Goal: Transaction & Acquisition: Purchase product/service

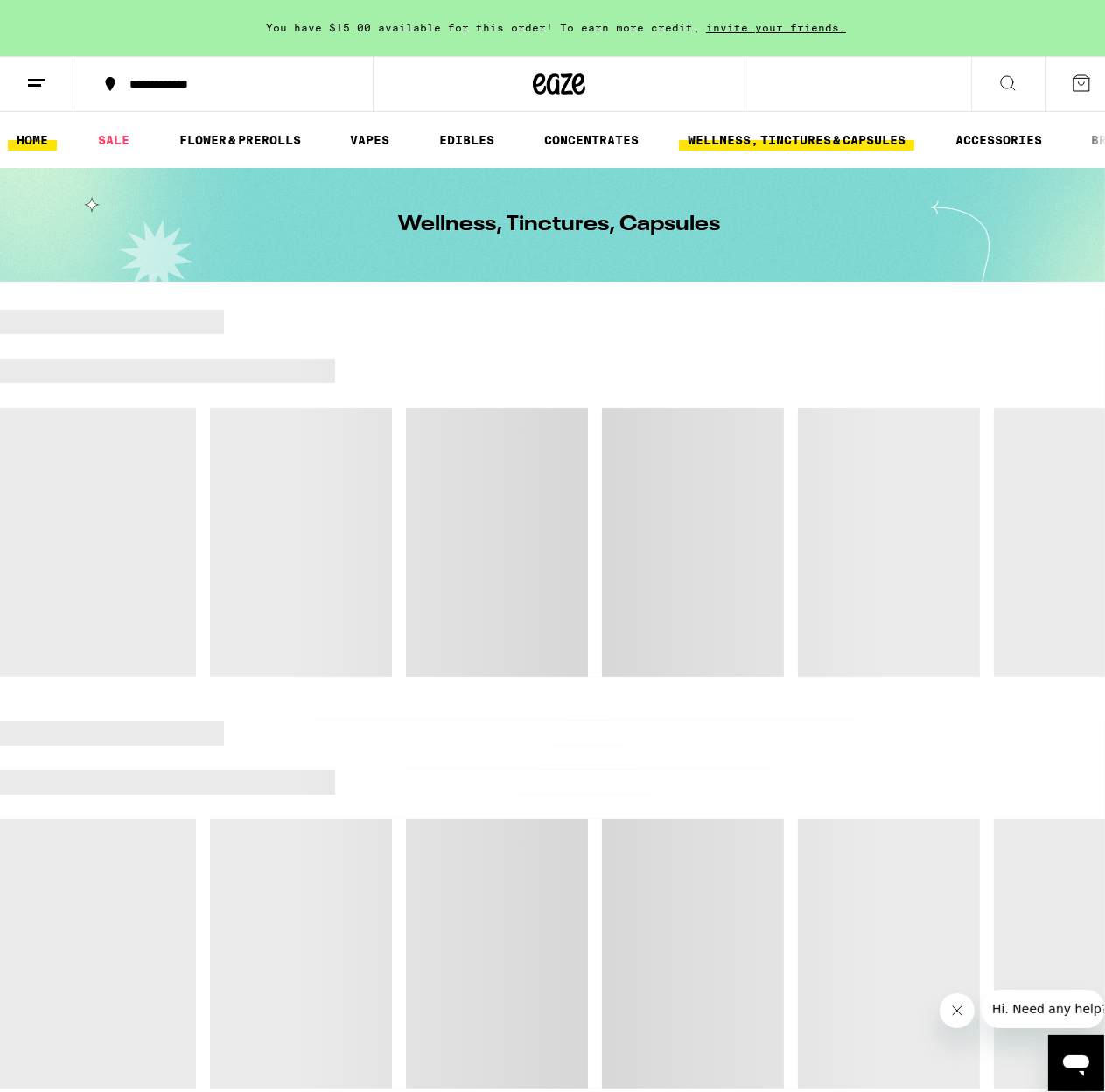
click at [43, 132] on link "HOME" at bounding box center [32, 140] width 49 height 21
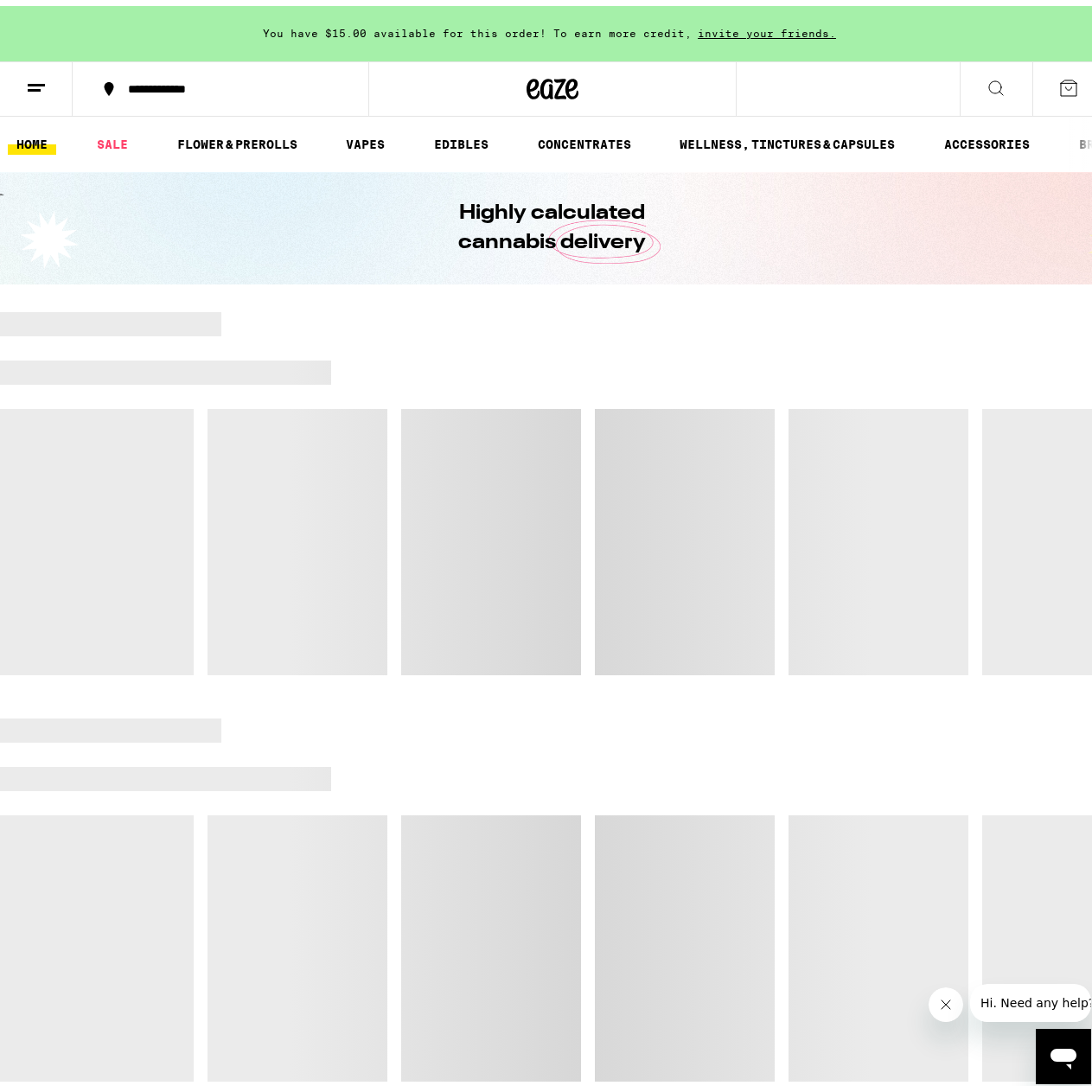
click at [43, 78] on line at bounding box center [35, 78] width 17 height 0
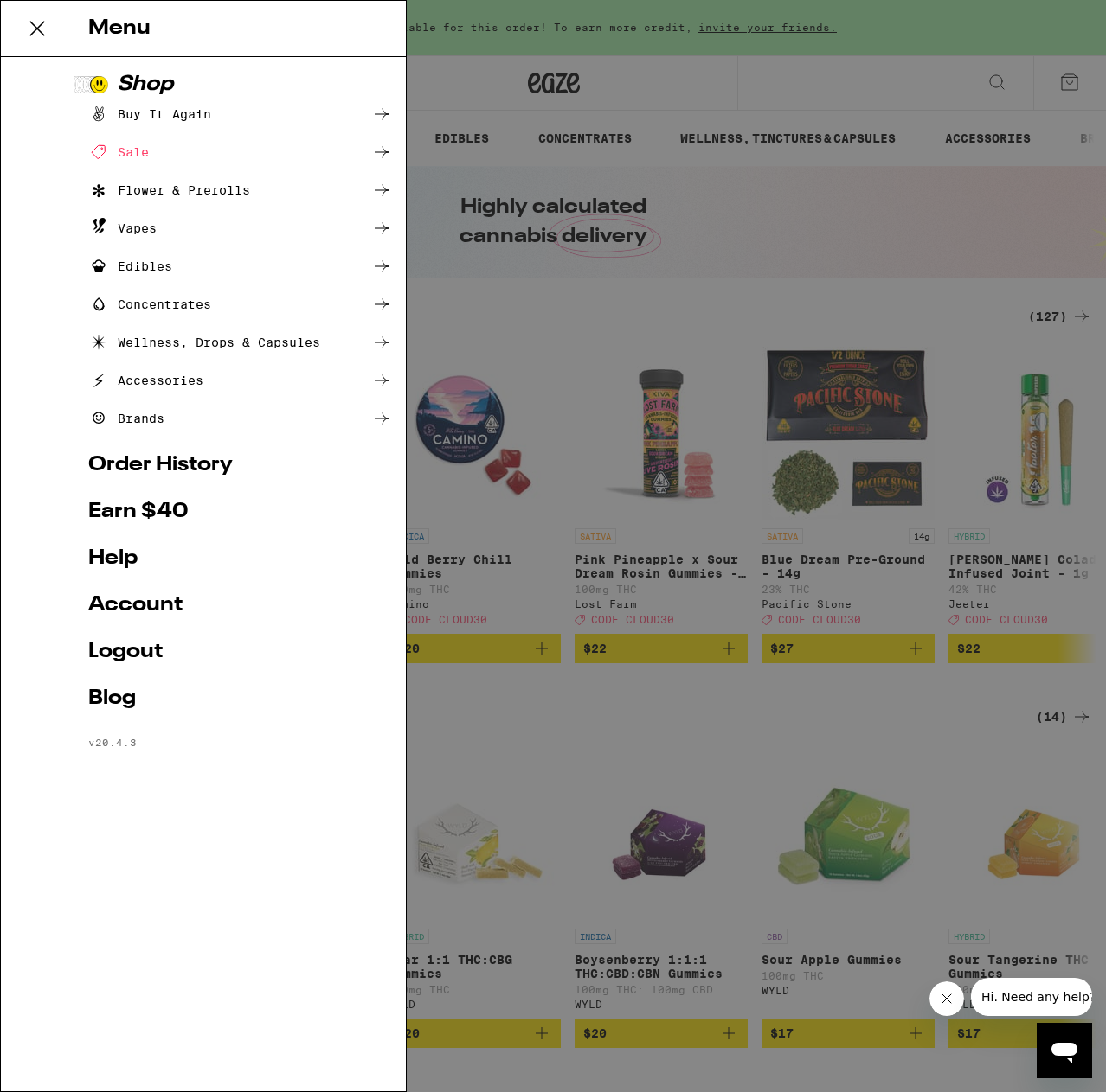
click at [199, 200] on ul "Buy It Again Sale Flower & Prerolls Vapes Edibles Concentrates Wellness, Drops …" at bounding box center [240, 266] width 304 height 325
click at [204, 189] on div "Flower & Prerolls" at bounding box center [169, 190] width 162 height 21
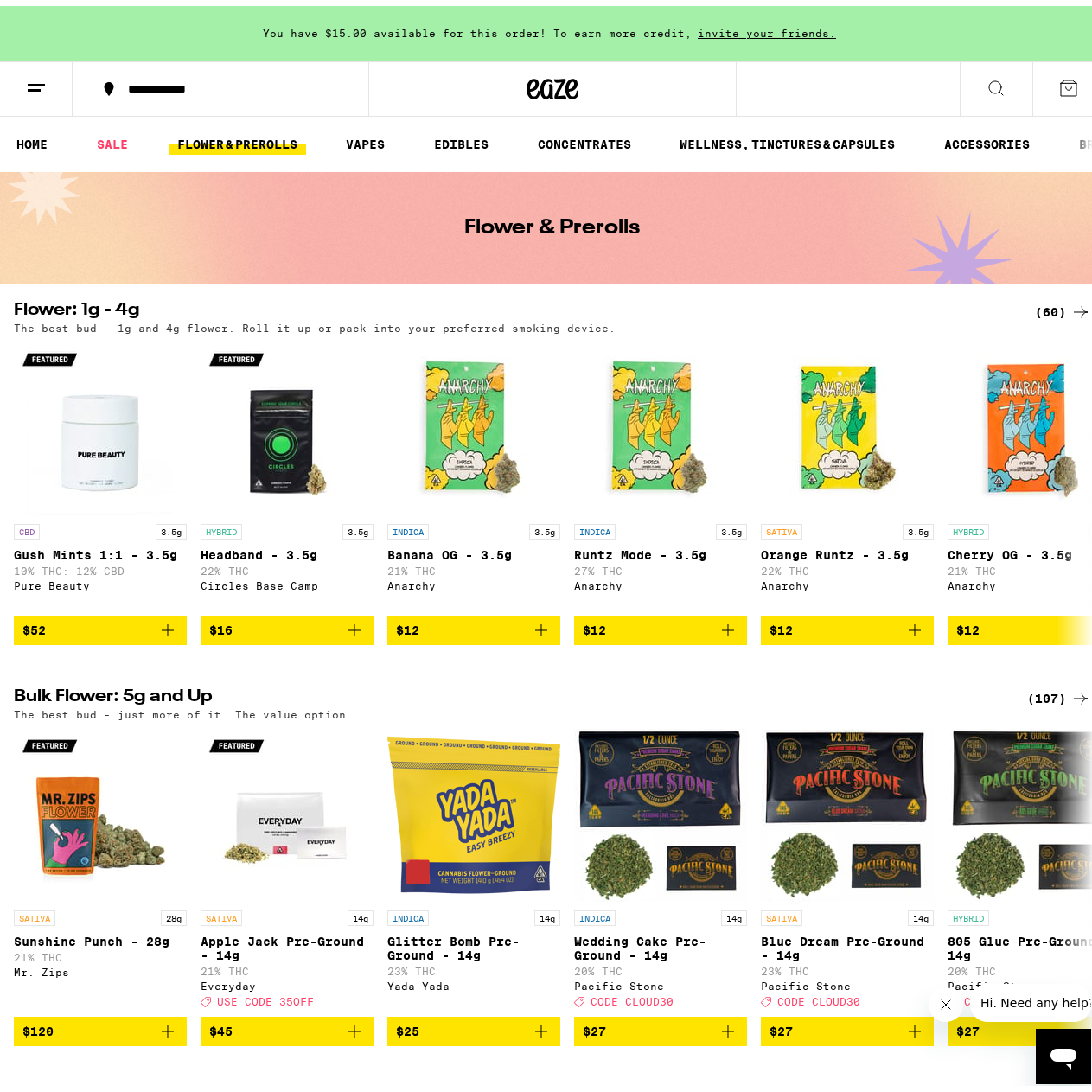
click at [35, 91] on icon at bounding box center [36, 82] width 21 height 21
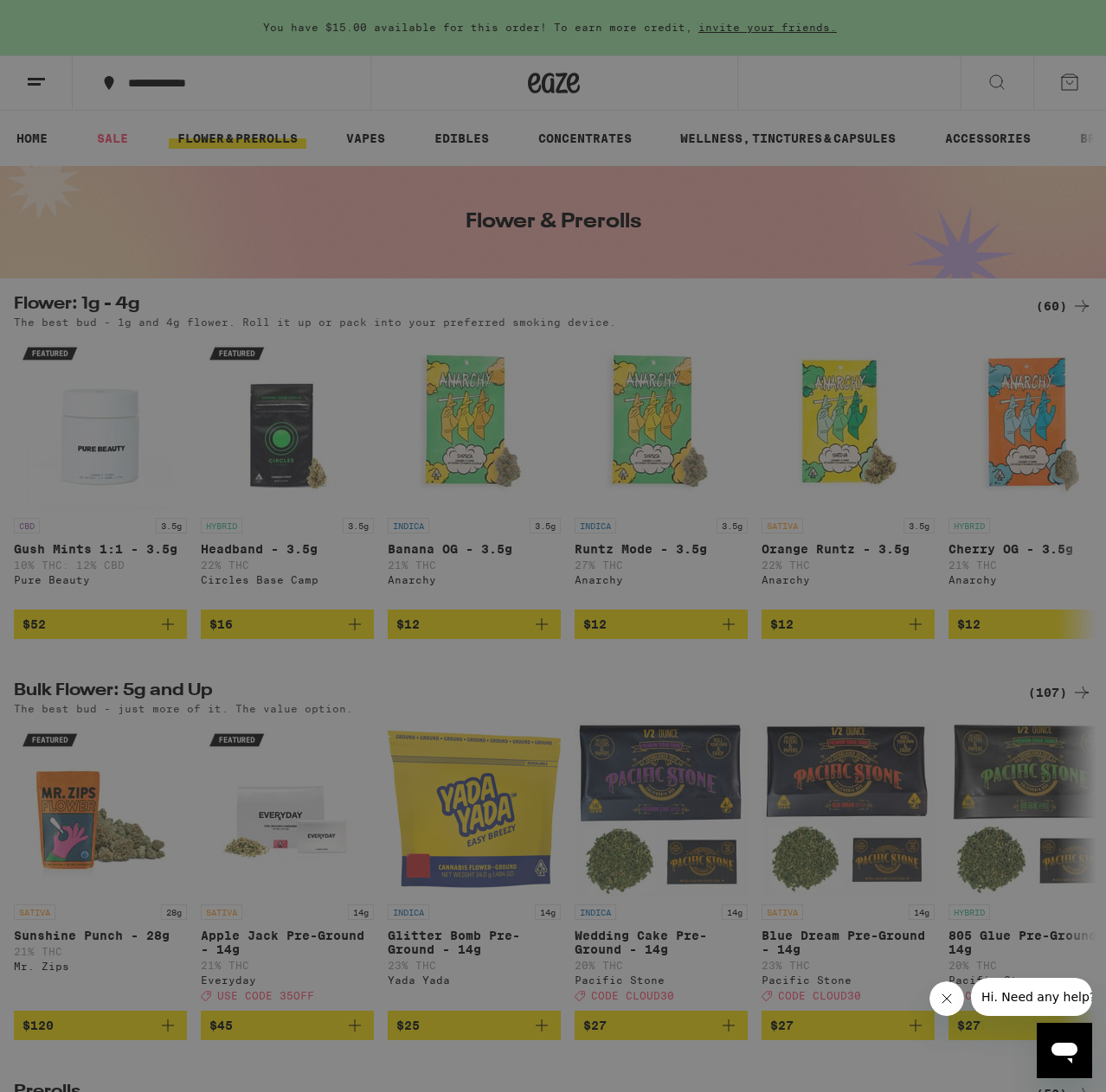
click at [167, 381] on div "Accessories" at bounding box center [146, 380] width 115 height 21
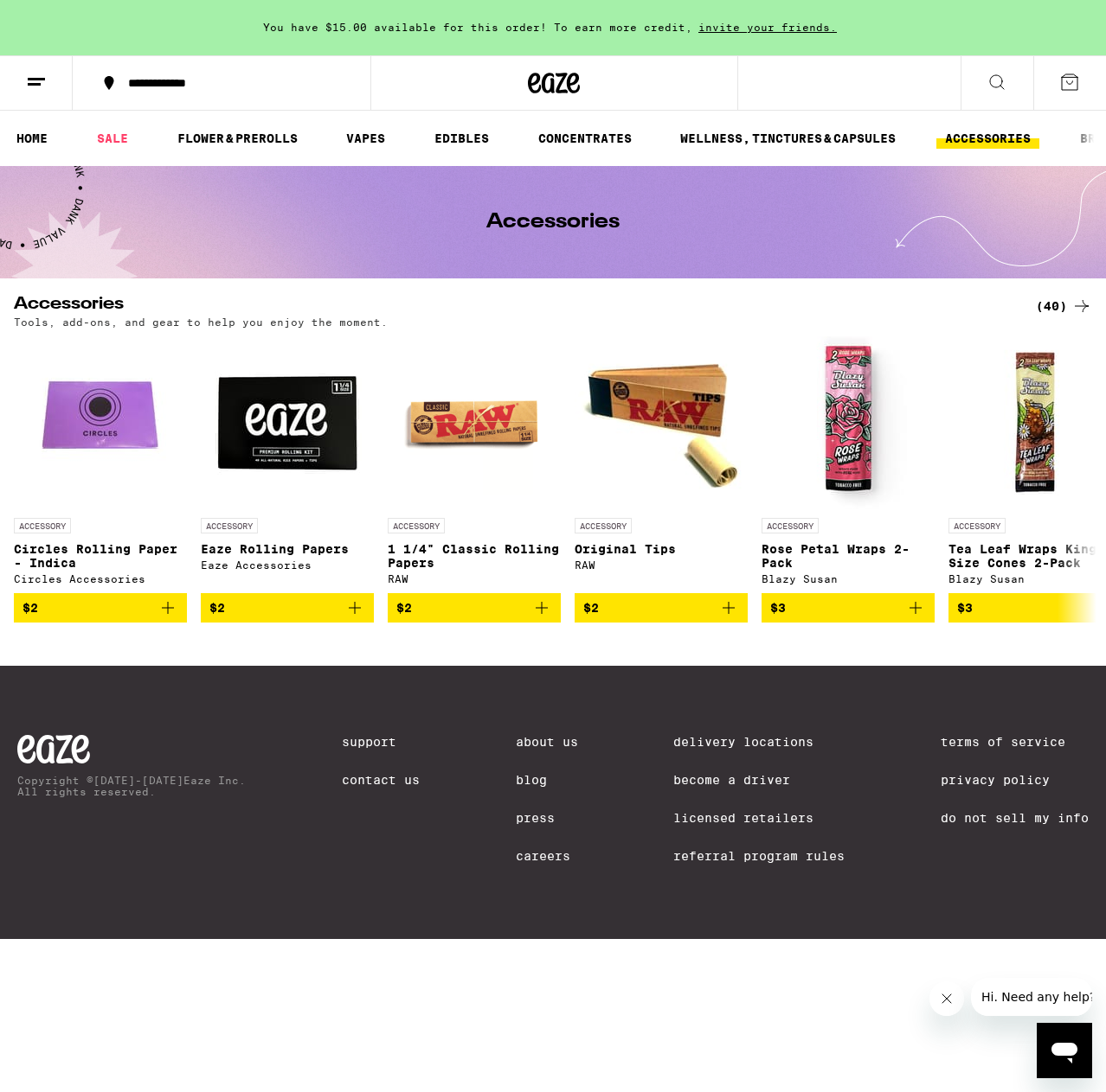
click at [1000, 75] on icon at bounding box center [996, 82] width 21 height 21
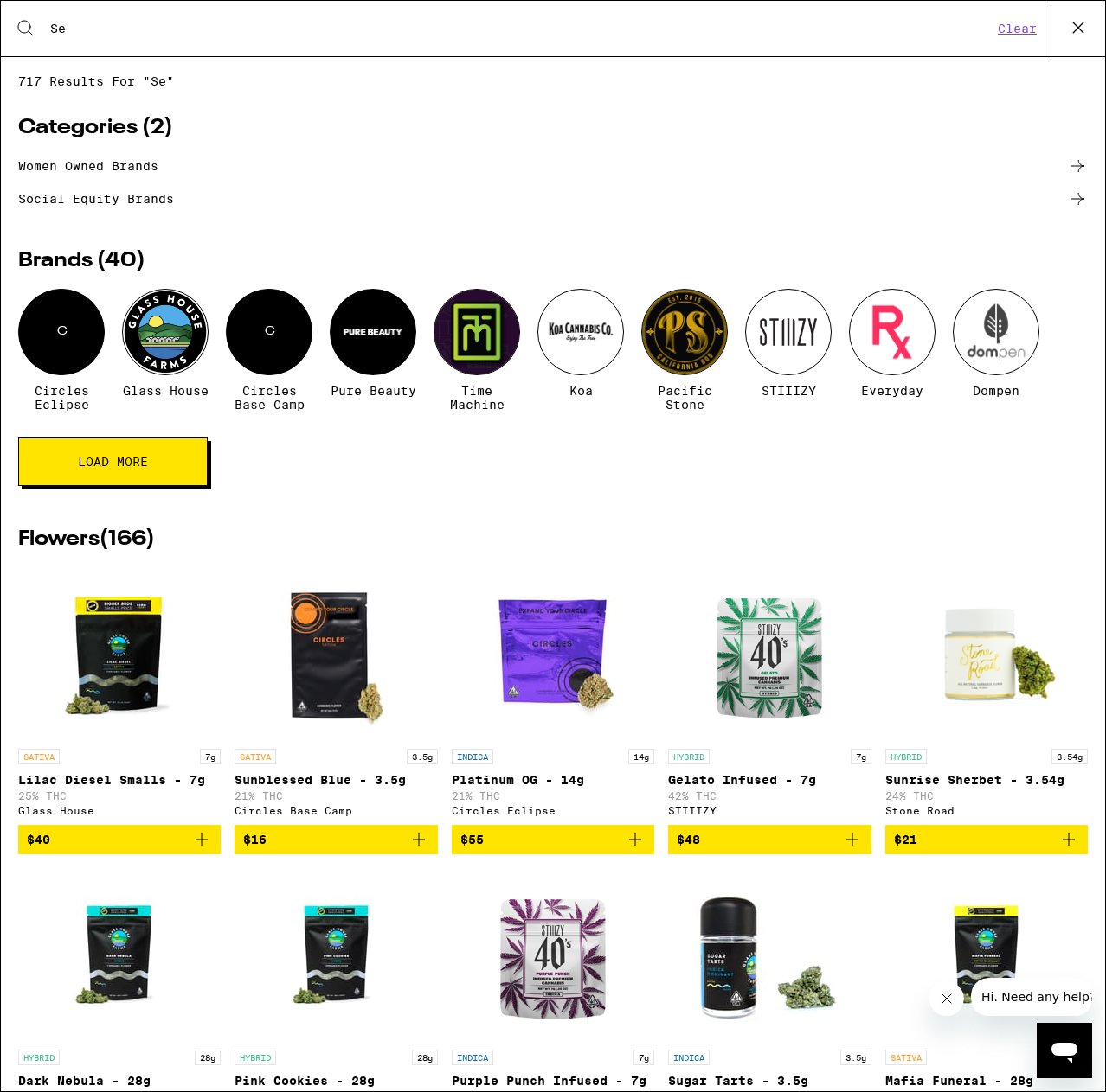
type input "S"
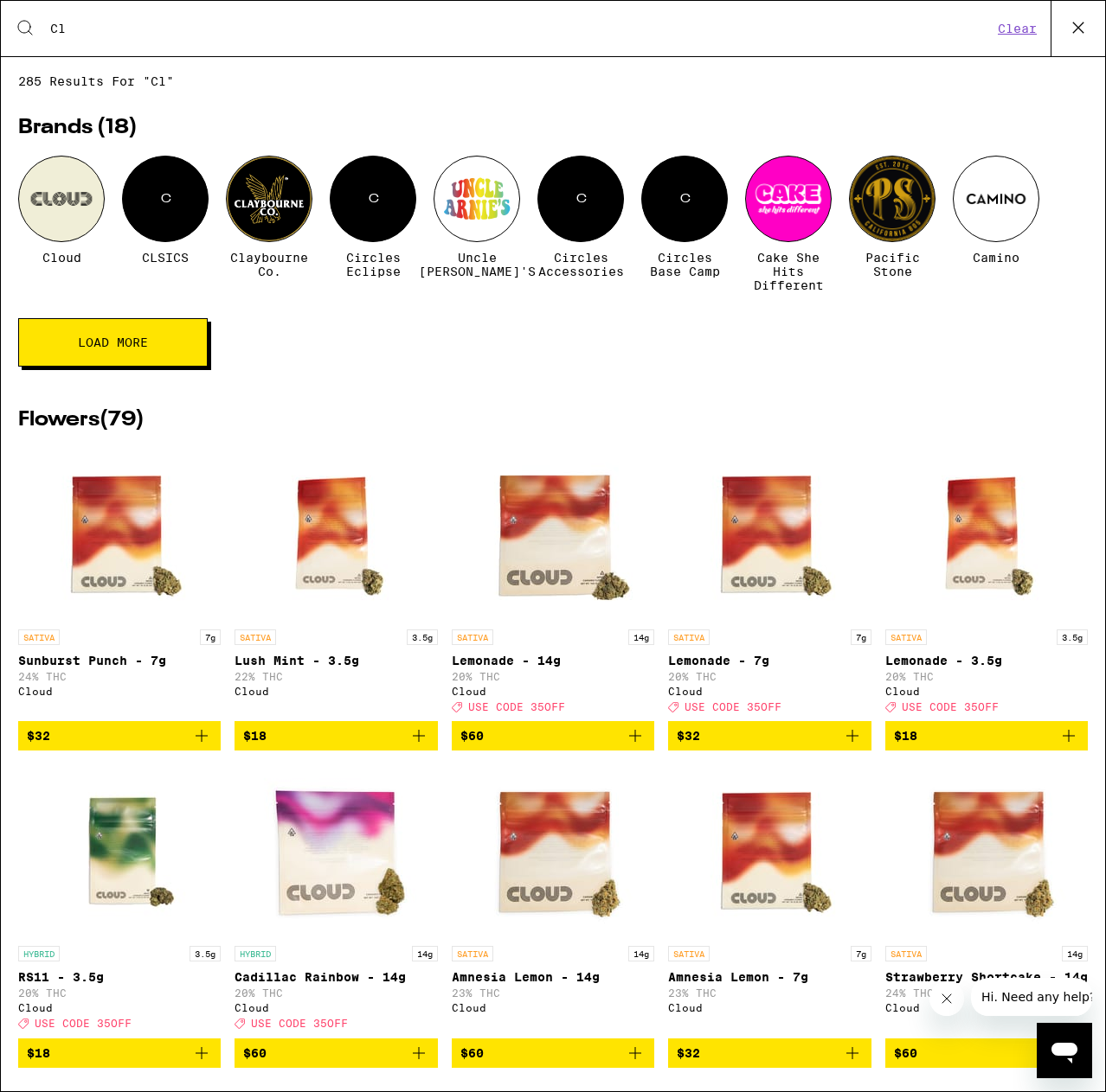
type input "C"
